Goal: Task Accomplishment & Management: Use online tool/utility

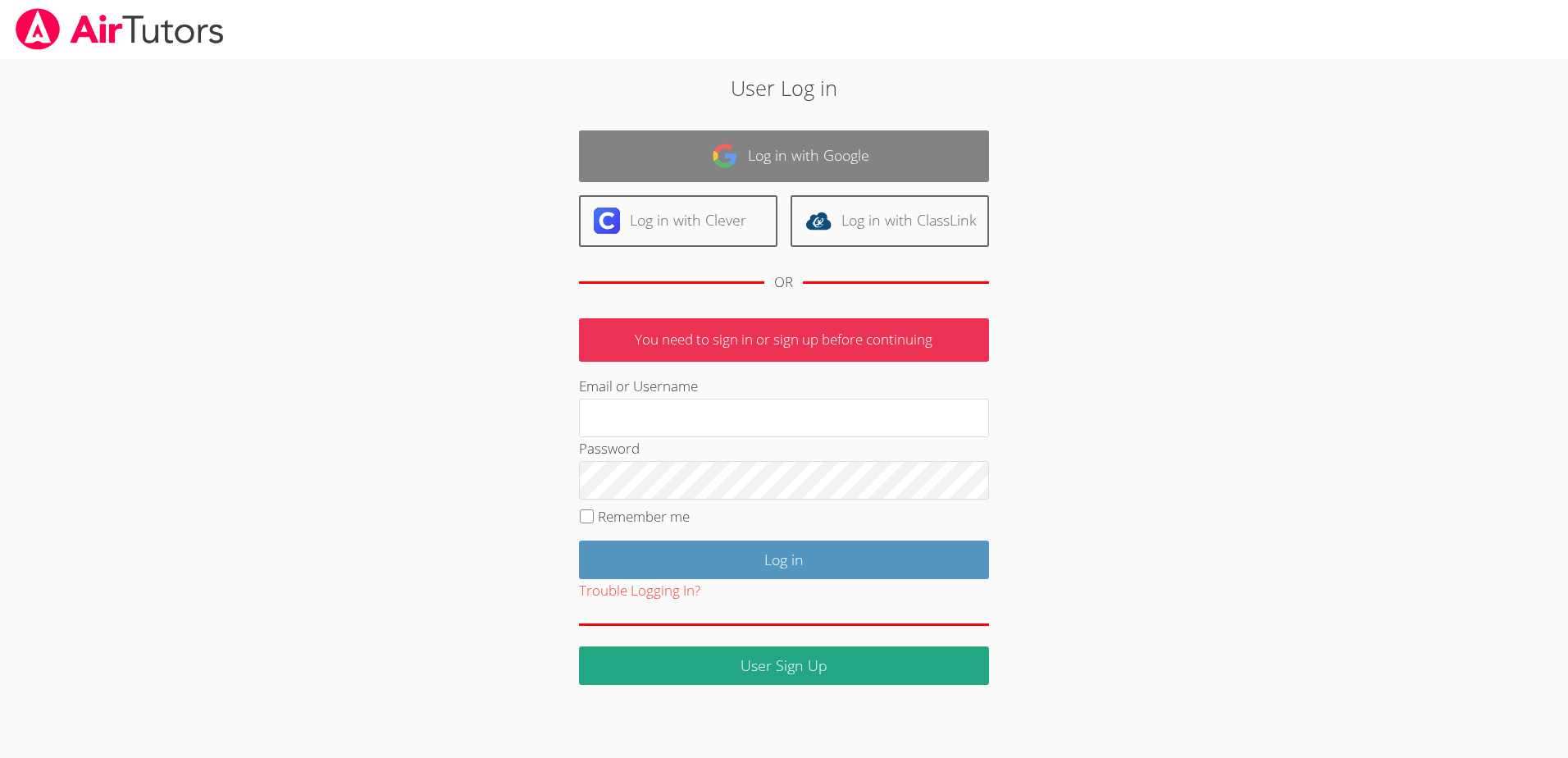
click at [734, 145] on img at bounding box center [725, 156] width 26 height 26
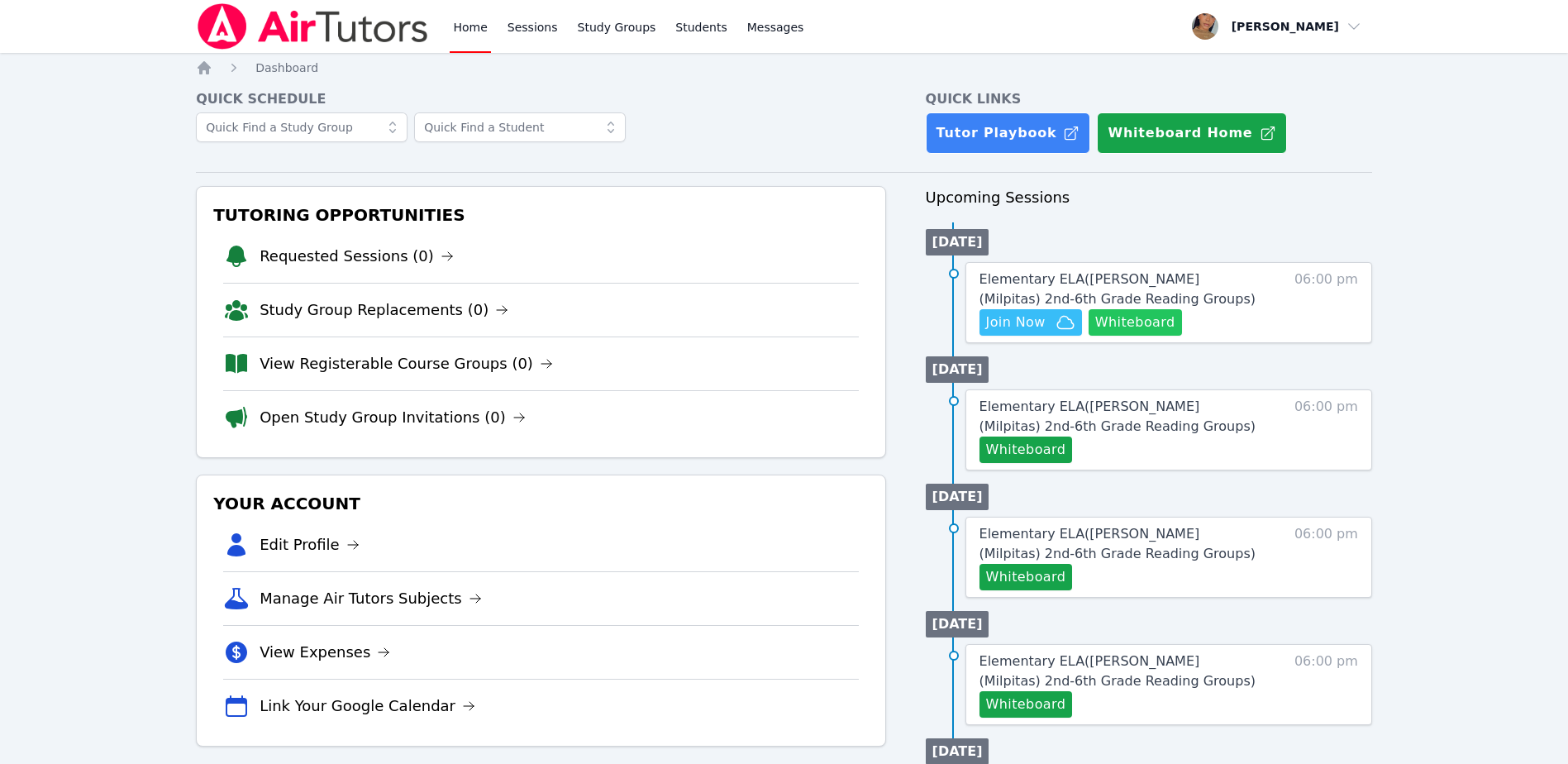
click at [1124, 325] on button "Whiteboard" at bounding box center [1135, 322] width 93 height 26
click at [1015, 322] on span "Join Now" at bounding box center [1017, 321] width 60 height 20
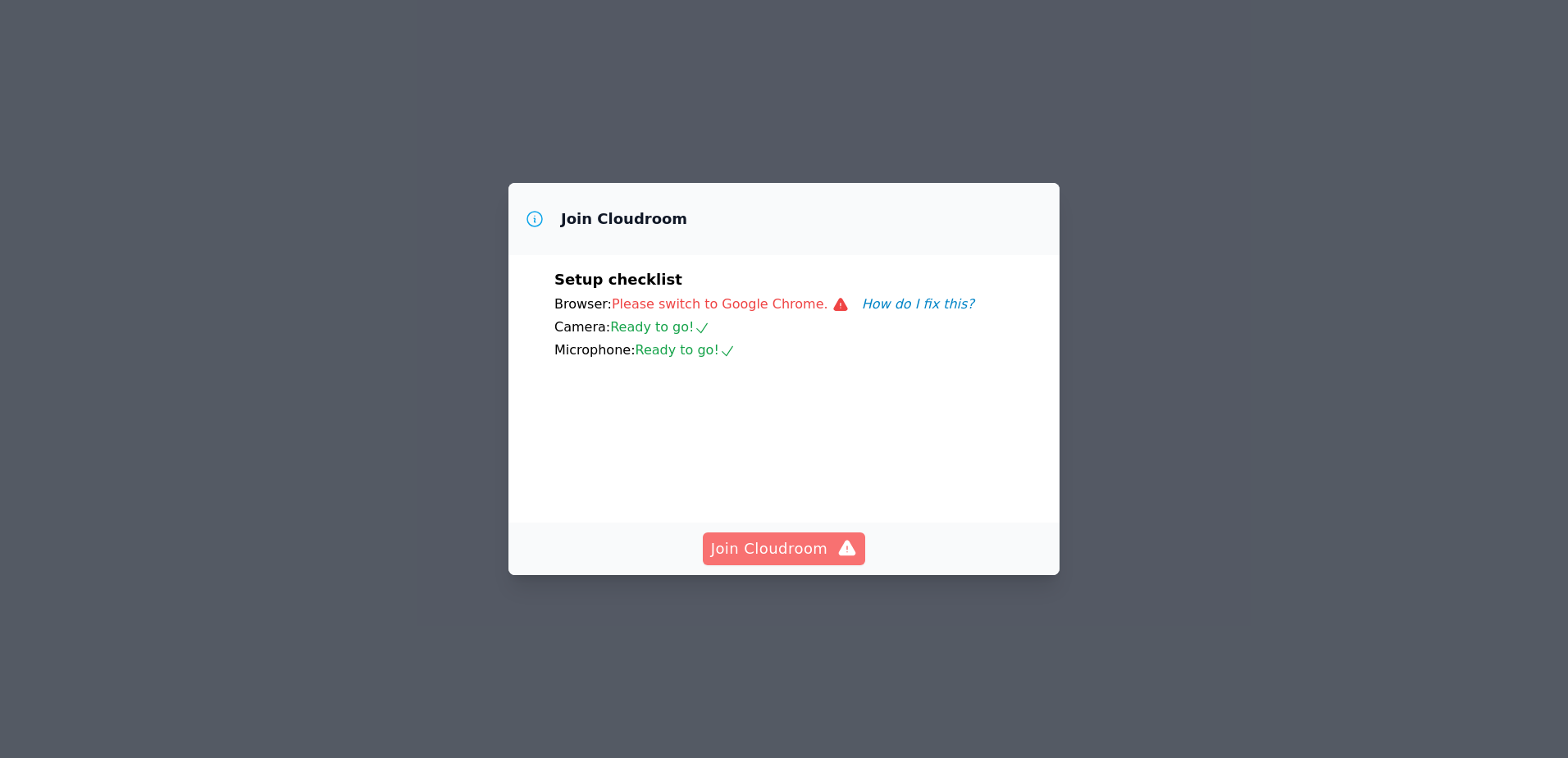
click at [792, 560] on span "Join Cloudroom" at bounding box center [784, 549] width 146 height 23
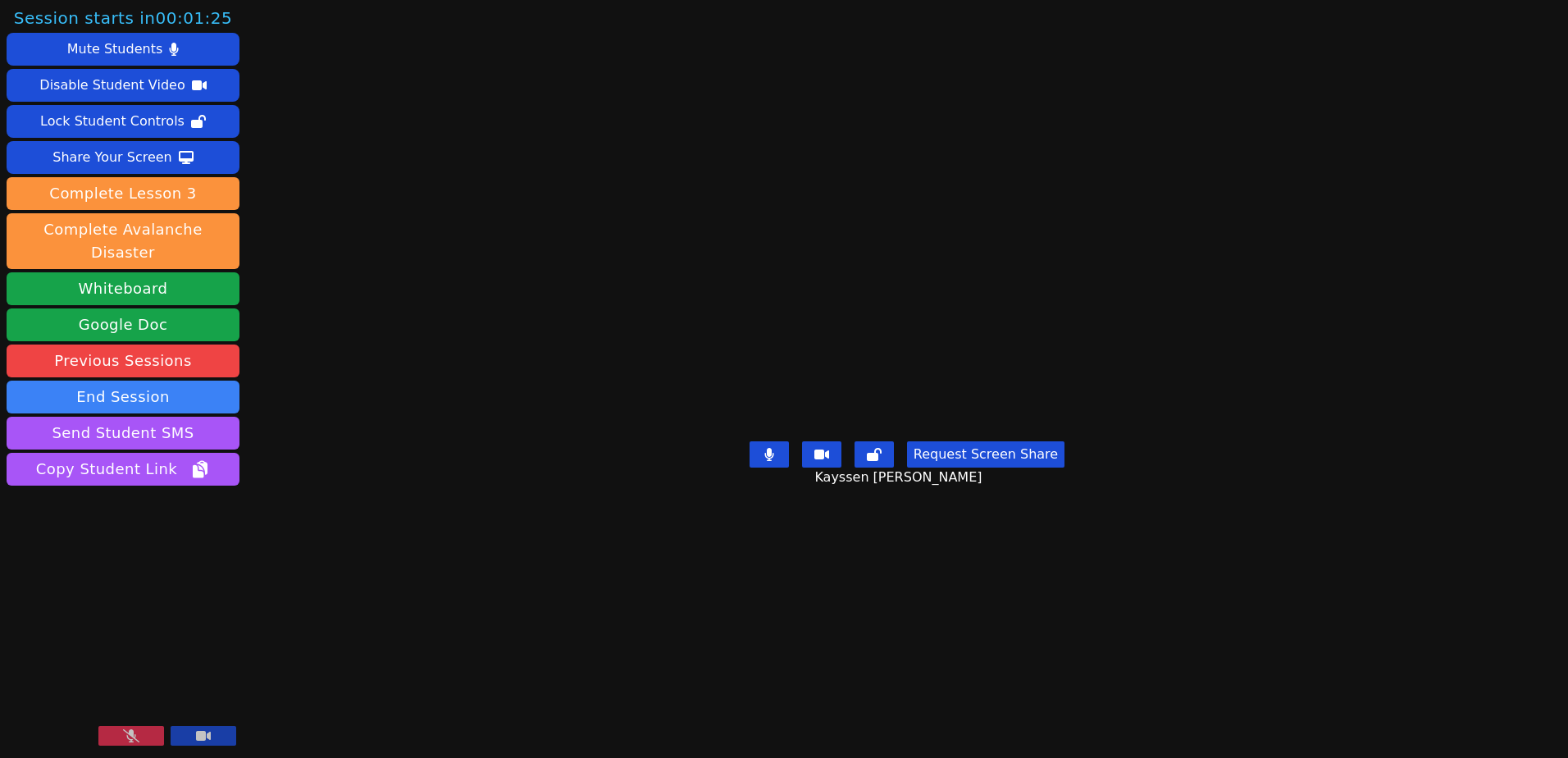
click at [140, 729] on button at bounding box center [131, 735] width 66 height 19
click at [139, 732] on button at bounding box center [131, 735] width 66 height 19
click at [130, 737] on icon at bounding box center [132, 736] width 17 height 13
click at [126, 737] on icon at bounding box center [131, 736] width 10 height 13
click at [1407, 380] on div "Session ends in 00:43:39 Mute Students Disable Student Video Lock Student Contr…" at bounding box center [784, 379] width 1568 height 758
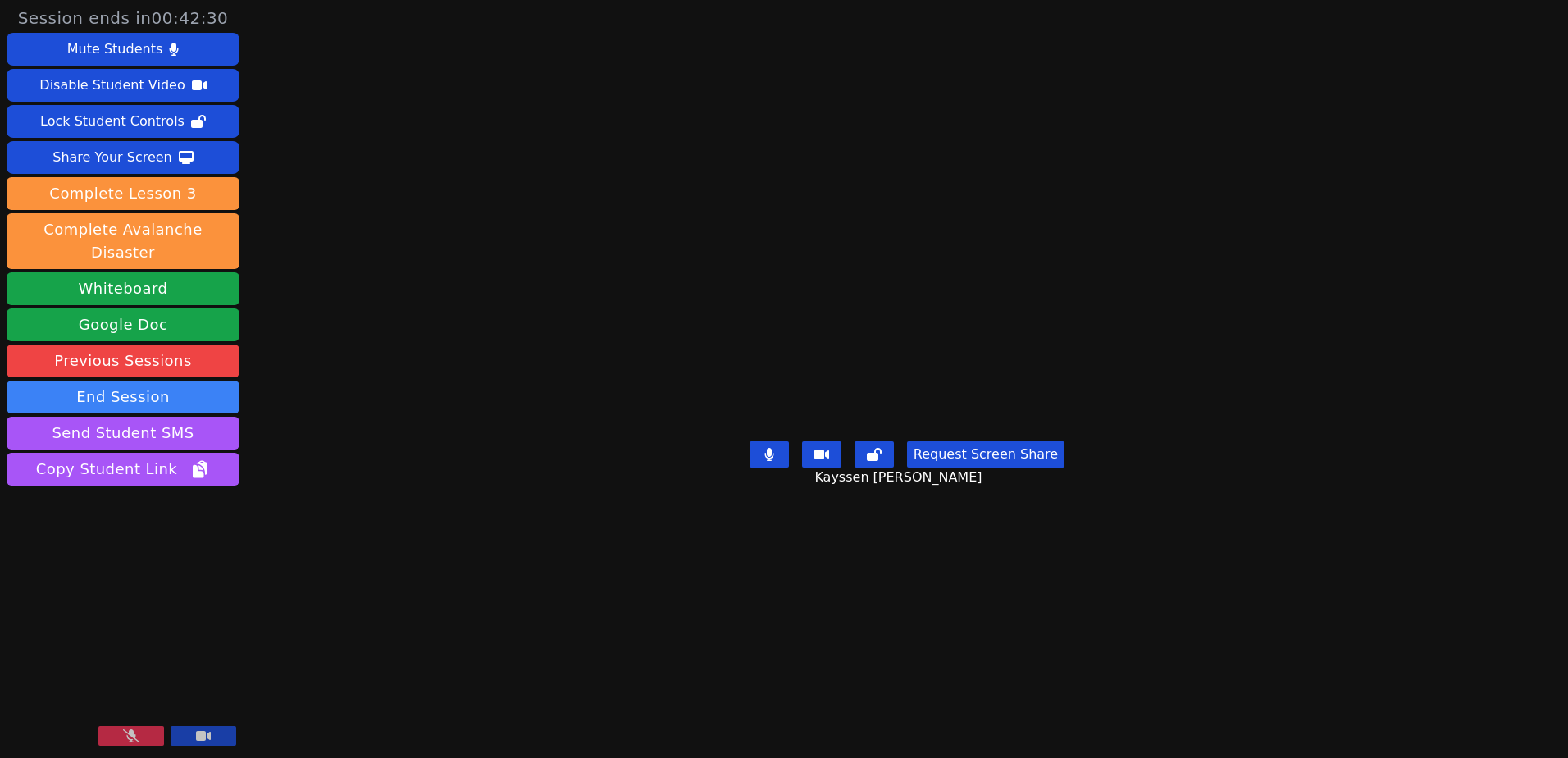
click at [134, 737] on icon at bounding box center [132, 736] width 17 height 13
click at [128, 160] on div "Share Your Screen" at bounding box center [112, 158] width 120 height 26
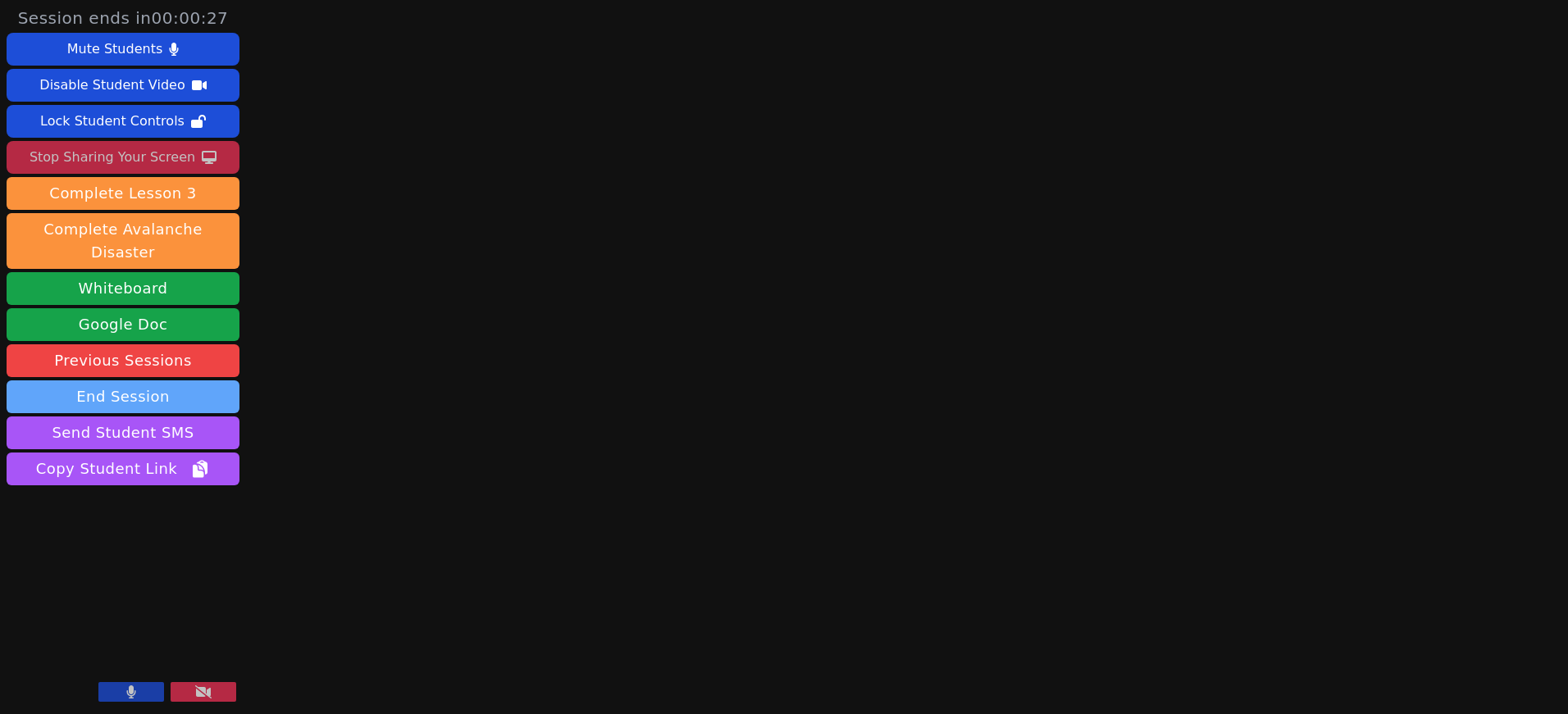
click at [123, 381] on button "End Session" at bounding box center [122, 396] width 233 height 32
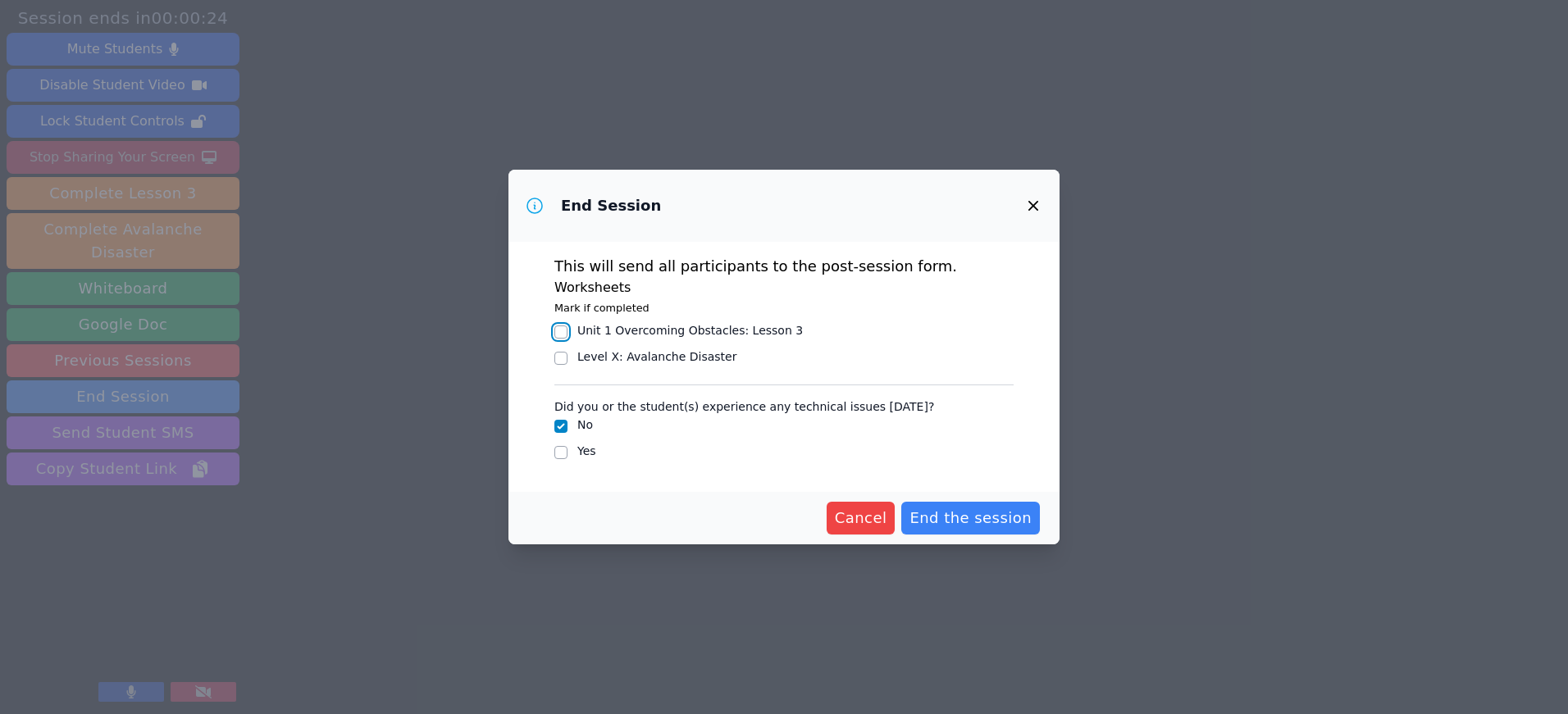
click at [564, 332] on input "Unit 1 Overcoming Obstacles : Lesson 3" at bounding box center [561, 332] width 13 height 13
checkbox input "true"
click at [565, 361] on input "Level X : Avalanche Disaster" at bounding box center [561, 358] width 13 height 13
checkbox input "true"
